Goal: Task Accomplishment & Management: Manage account settings

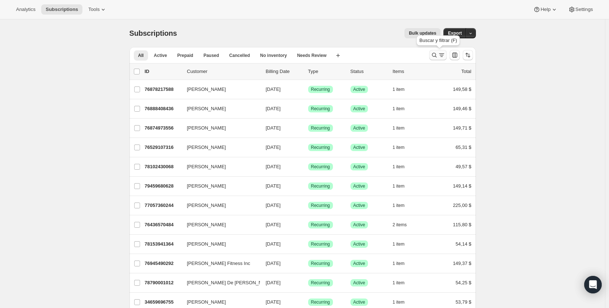
click at [436, 57] on icon "Buscar y filtrar resultados" at bounding box center [434, 55] width 5 height 5
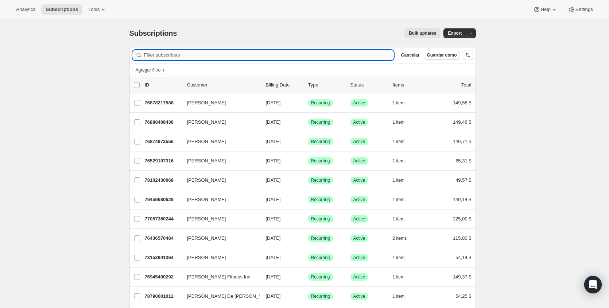
click at [213, 57] on input "Filter subscribers" at bounding box center [269, 55] width 250 height 10
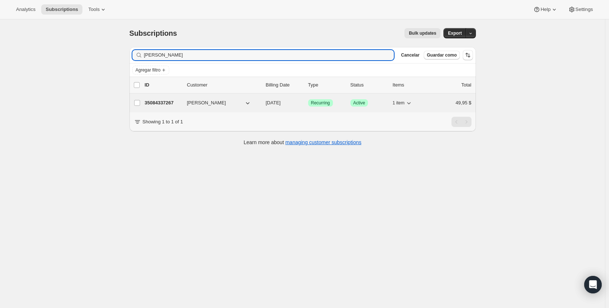
type input "edwin mejia"
click at [167, 105] on p "35084337267" at bounding box center [163, 102] width 36 height 7
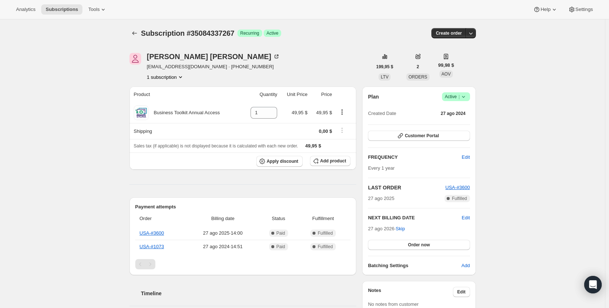
click at [179, 75] on button "1 subscription" at bounding box center [165, 76] width 37 height 7
click at [179, 76] on button "1 subscription" at bounding box center [165, 76] width 37 height 7
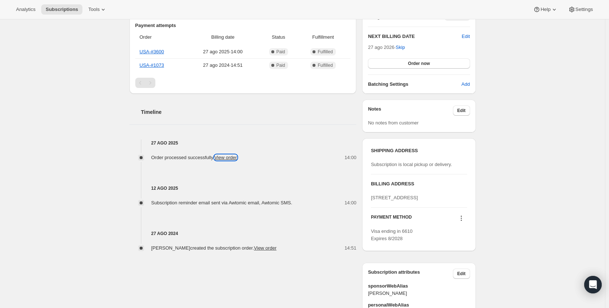
scroll to position [182, 0]
click at [228, 158] on link "View order" at bounding box center [226, 156] width 23 height 5
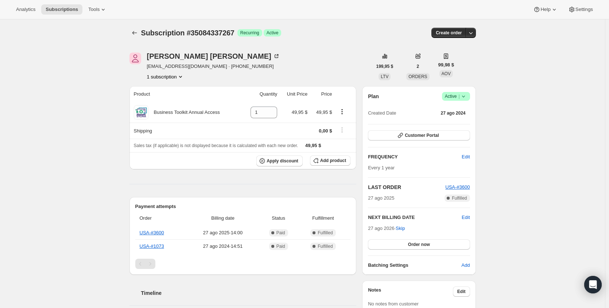
scroll to position [0, 0]
click at [159, 234] on link "USA-#3600" at bounding box center [152, 232] width 24 height 5
click at [136, 32] on icon "Subscriptions" at bounding box center [134, 33] width 7 height 7
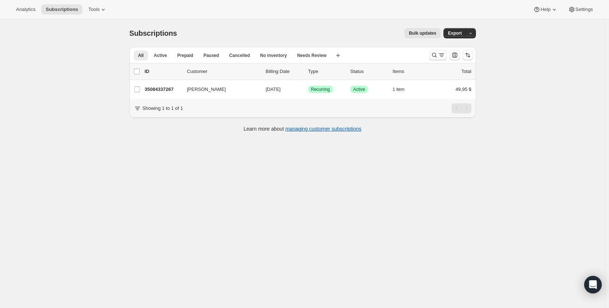
click at [437, 52] on icon "Buscar y filtrar resultados" at bounding box center [434, 54] width 7 height 7
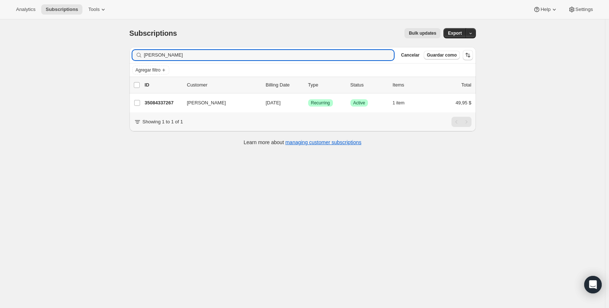
drag, startPoint x: 243, startPoint y: 52, endPoint x: 0, endPoint y: 51, distance: 242.2
click at [5, 52] on div "Subscriptions. Esta página está lista Subscriptions Bulk updates Más acciones B…" at bounding box center [302, 173] width 605 height 308
type input "angelica mejia"
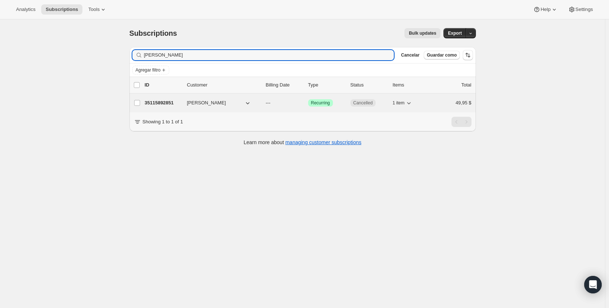
click at [172, 101] on p "35115892851" at bounding box center [163, 102] width 36 height 7
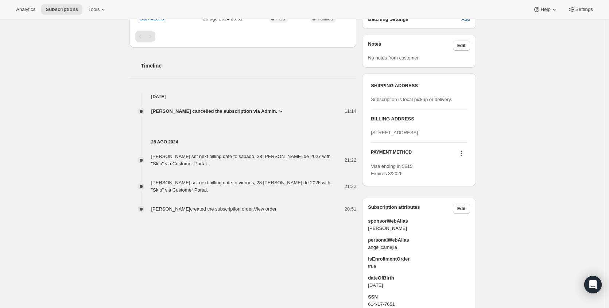
scroll to position [219, 0]
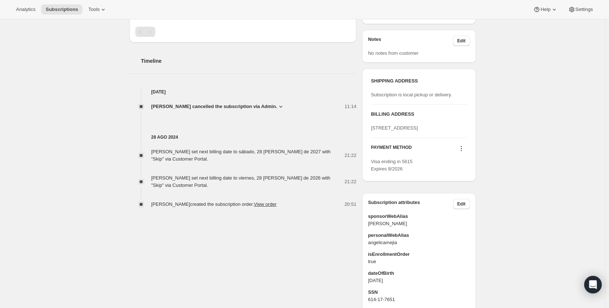
click at [279, 103] on icon at bounding box center [280, 106] width 7 height 7
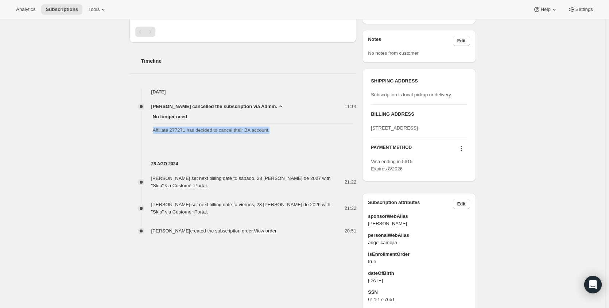
drag, startPoint x: 275, startPoint y: 130, endPoint x: 142, endPoint y: 131, distance: 133.5
click at [142, 131] on div "No longer need Affiliate 277271 has decided to cancel their BA account." at bounding box center [243, 123] width 227 height 27
copy span "Affiliate 277271 has decided to cancel their BA account."
click at [195, 155] on div "28 ago 2024 Angelica Mejia set next billing date to sábado, 28 de agosto de 202…" at bounding box center [243, 186] width 227 height 98
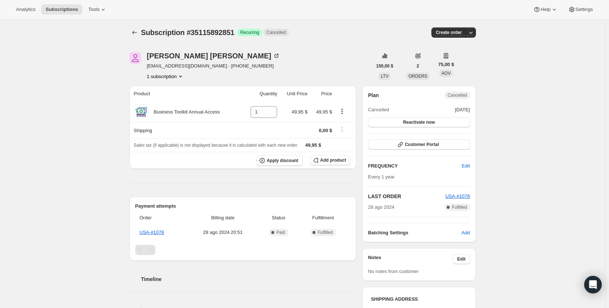
scroll to position [0, 0]
click at [160, 231] on link "USA-#1078" at bounding box center [152, 232] width 24 height 5
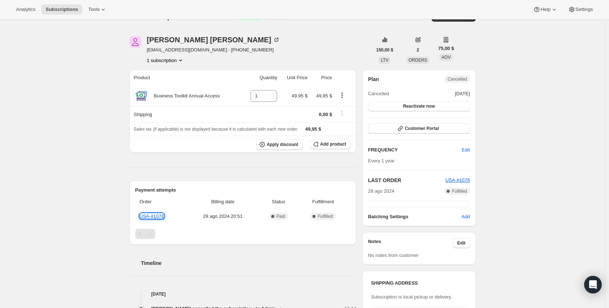
scroll to position [182, 0]
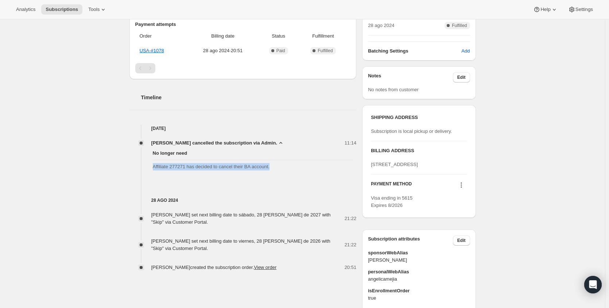
drag, startPoint x: 286, startPoint y: 167, endPoint x: 176, endPoint y: 147, distance: 111.8
click at [150, 167] on div "No longer need Affiliate 277271 has decided to cancel their BA account." at bounding box center [243, 160] width 227 height 27
copy span "Affiliate 277271 has decided to cancel their BA account."
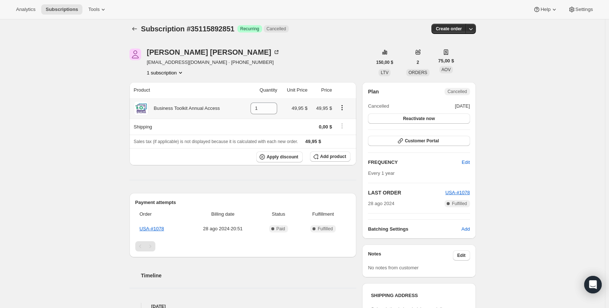
scroll to position [0, 0]
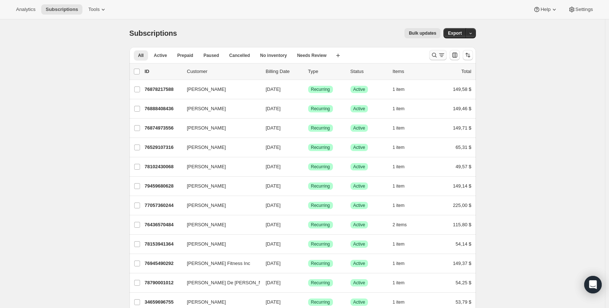
click at [436, 55] on icon "Buscar y filtrar resultados" at bounding box center [434, 54] width 7 height 7
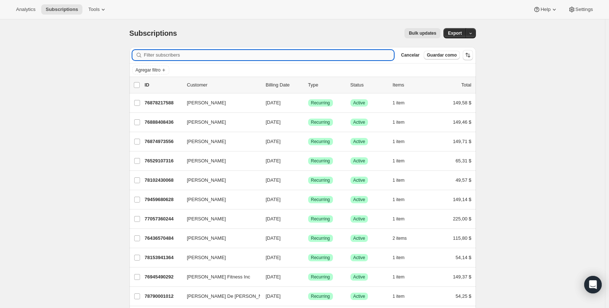
click at [187, 51] on input "Filter subscribers" at bounding box center [269, 55] width 250 height 10
type input "[PERSON_NAME]"
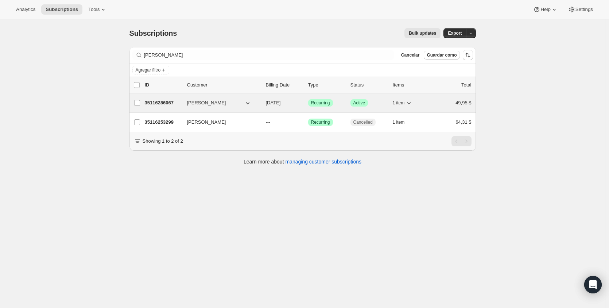
click at [158, 102] on p "35116286067" at bounding box center [163, 102] width 36 height 7
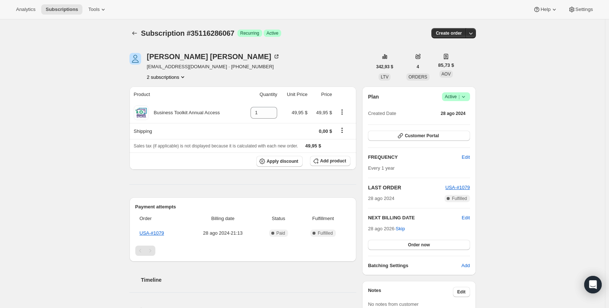
click at [178, 77] on button "2 subscriptions" at bounding box center [167, 76] width 40 height 7
click at [165, 89] on span "35116253299" at bounding box center [157, 90] width 29 height 5
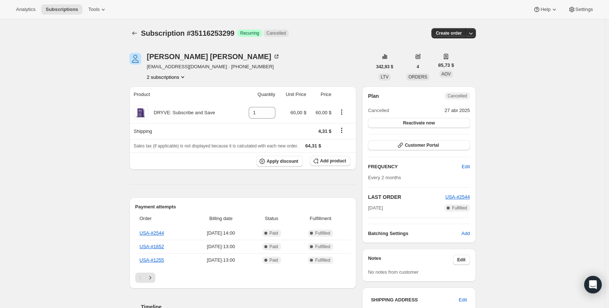
click at [178, 77] on button "2 subscriptions" at bounding box center [167, 76] width 40 height 7
click at [163, 101] on span "35116286067" at bounding box center [157, 102] width 29 height 5
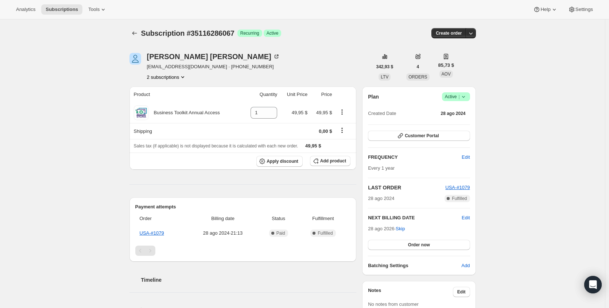
click at [182, 79] on button "2 subscriptions" at bounding box center [167, 76] width 40 height 7
click at [287, 69] on div "[PERSON_NAME] [EMAIL_ADDRESS][DOMAIN_NAME] · [PHONE_NUMBER] 2 subscriptions" at bounding box center [251, 67] width 243 height 28
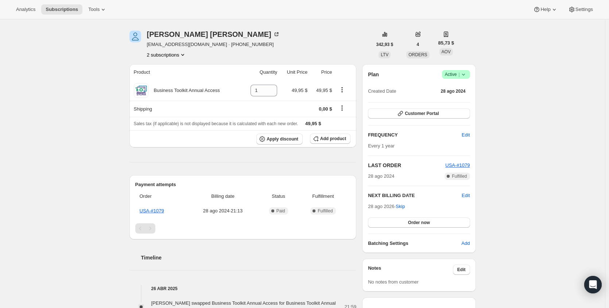
scroll to position [146, 0]
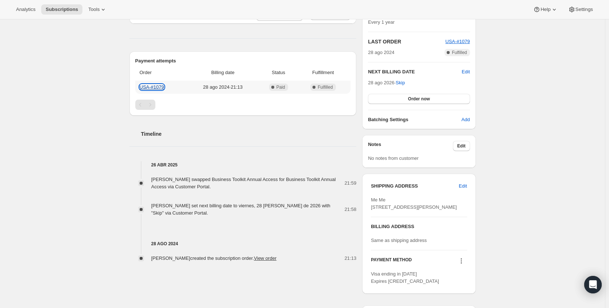
click at [155, 86] on link "USA-#1079" at bounding box center [152, 86] width 24 height 5
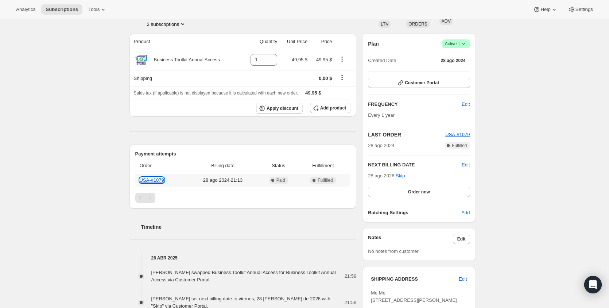
scroll to position [0, 0]
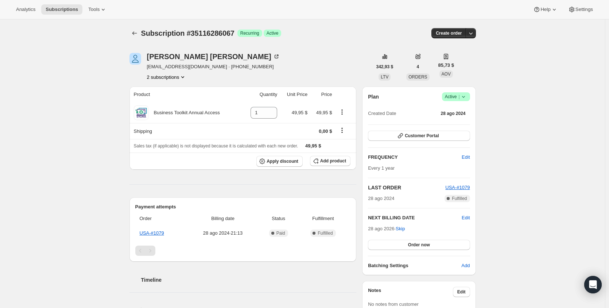
click at [467, 99] on icon at bounding box center [463, 96] width 7 height 7
click at [455, 96] on span "Active |" at bounding box center [456, 96] width 22 height 7
click at [458, 125] on span "Cancel subscription" at bounding box center [454, 123] width 41 height 5
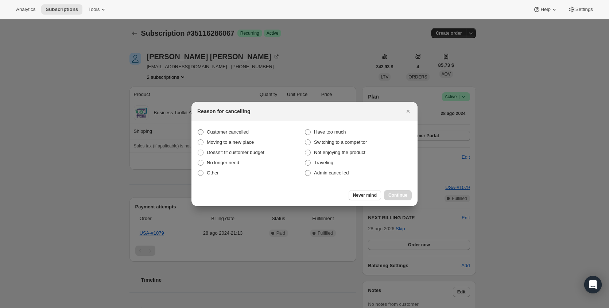
click at [220, 131] on span "Customer cancelled" at bounding box center [228, 131] width 42 height 5
click at [198, 130] on input "Customer cancelled" at bounding box center [198, 129] width 0 height 0
radio input "true"
click at [398, 196] on span "Continue" at bounding box center [398, 195] width 19 height 6
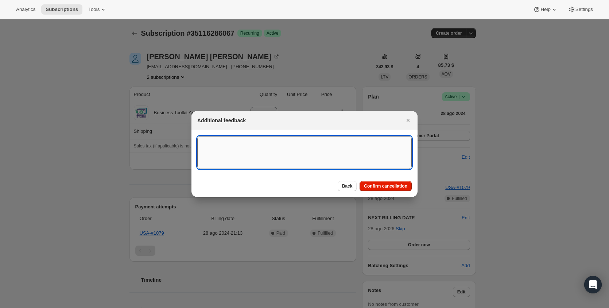
click at [271, 144] on textarea ":rg1:" at bounding box center [304, 152] width 215 height 33
paste textarea "Affiliate 277271 has decided to cancel their BA account."
drag, startPoint x: 236, startPoint y: 142, endPoint x: 221, endPoint y: 143, distance: 15.3
click at [221, 143] on textarea "Affiliate 277271 has decided to cancel their BA account." at bounding box center [304, 152] width 215 height 33
paste textarea "2"
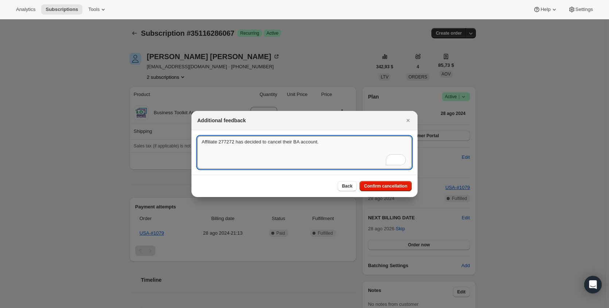
click at [364, 159] on textarea "Affiliate 277272 has decided to cancel their BA account." at bounding box center [304, 152] width 215 height 33
type textarea "Affiliate 277272 has decided to cancel their BA account."
click at [387, 188] on span "Confirm cancellation" at bounding box center [385, 186] width 43 height 6
